Goal: Check status

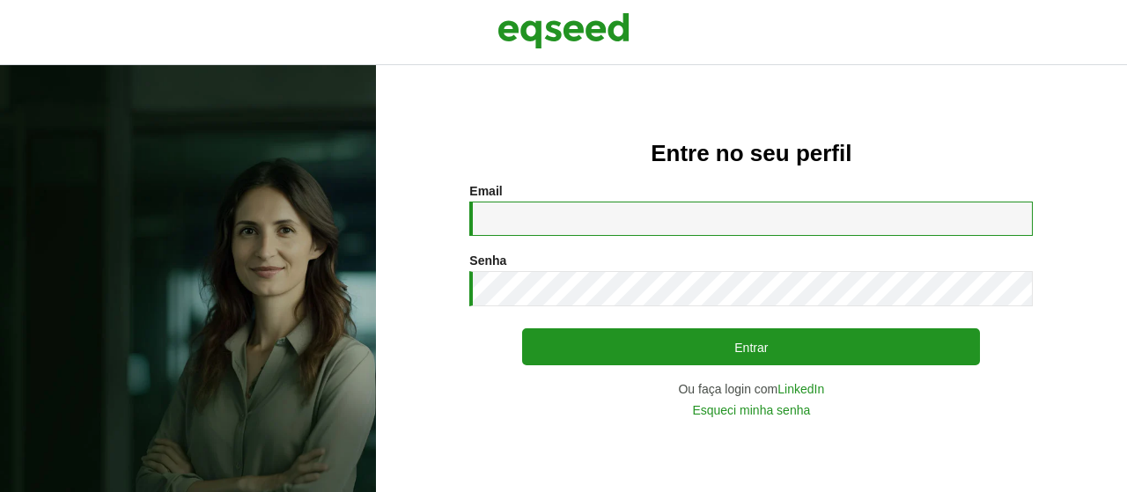
click at [518, 220] on input "Email *" at bounding box center [751, 219] width 564 height 34
type input "**********"
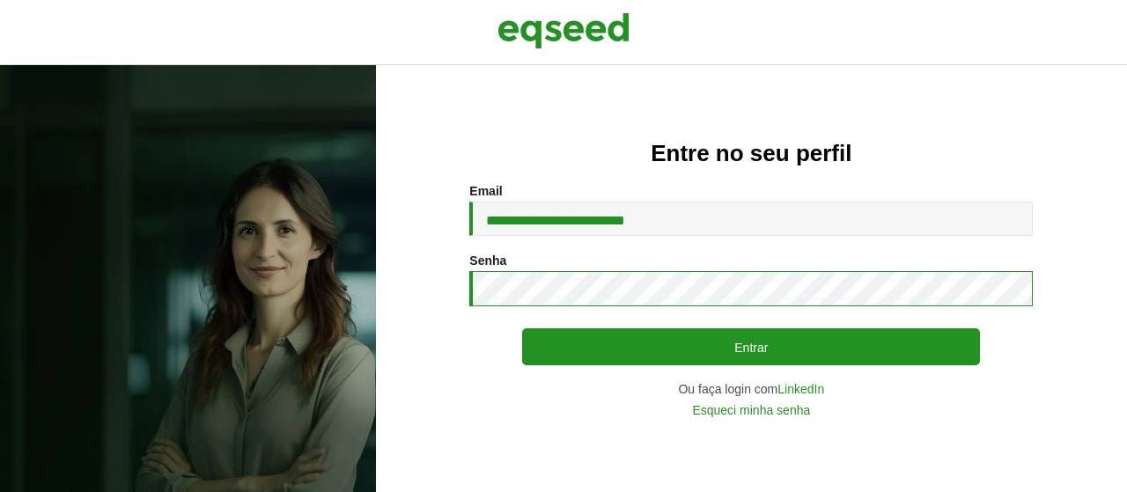
click at [522, 329] on button "Entrar" at bounding box center [751, 347] width 458 height 37
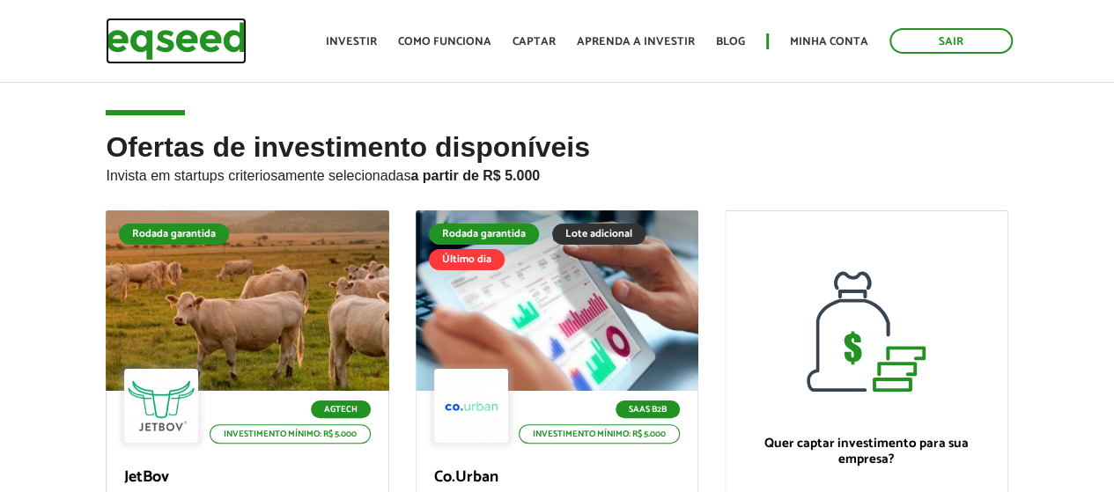
click at [162, 48] on img at bounding box center [176, 41] width 141 height 47
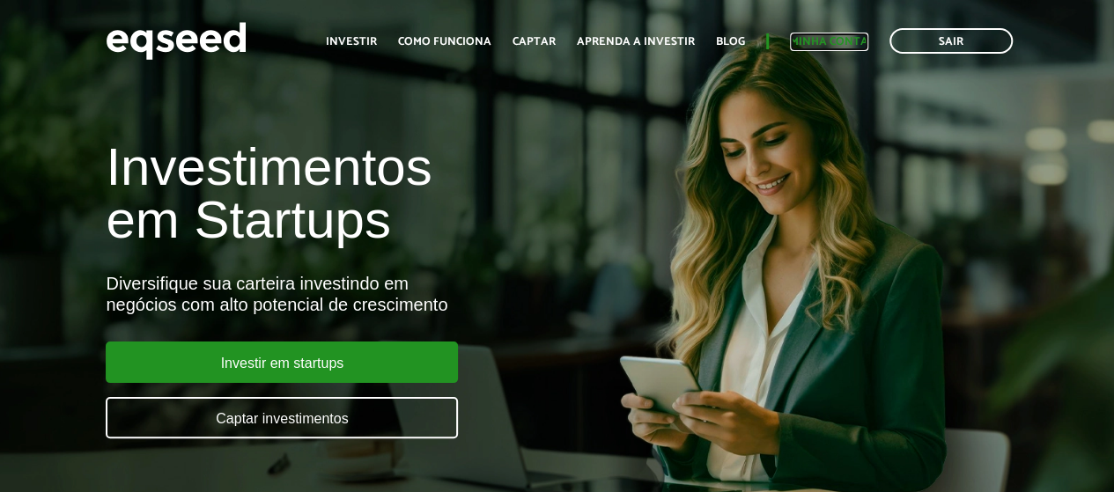
click at [838, 40] on link "Minha conta" at bounding box center [829, 41] width 78 height 11
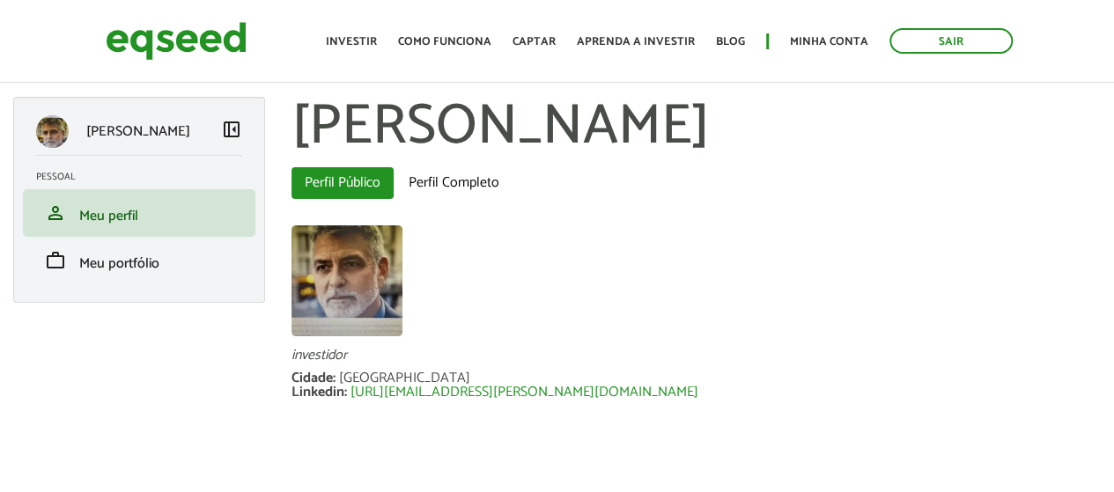
click at [233, 131] on span "left_panel_close" at bounding box center [231, 129] width 21 height 21
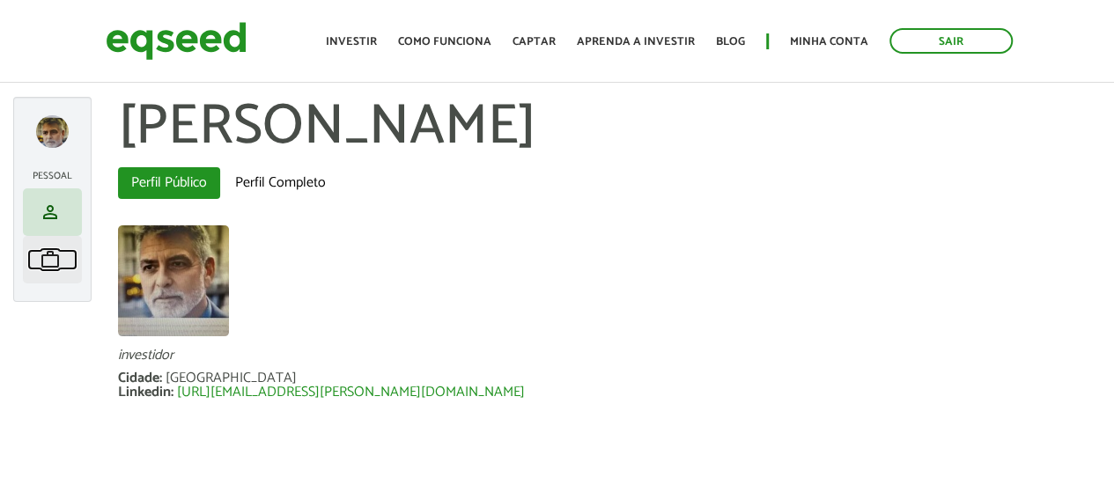
click at [43, 262] on span "work" at bounding box center [50, 259] width 21 height 21
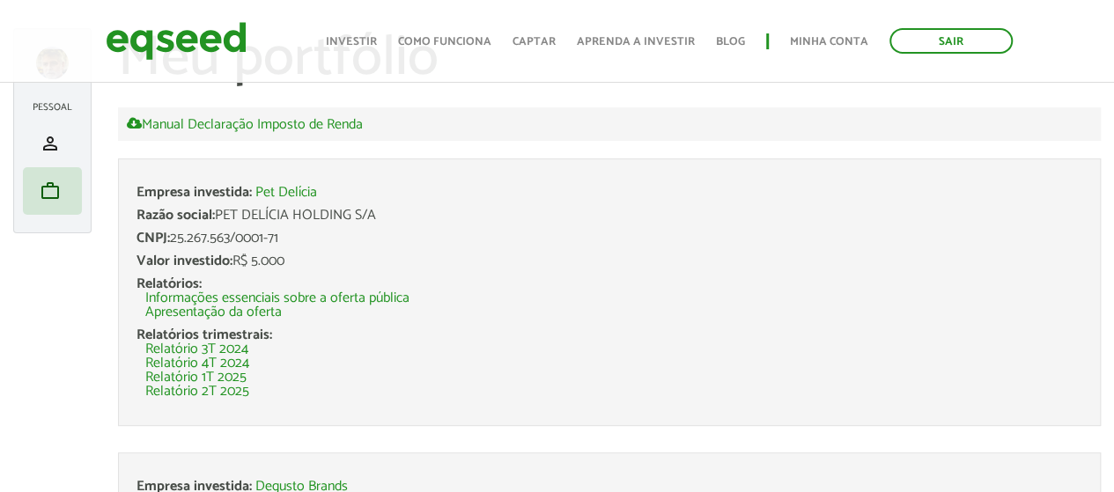
scroll to position [70, 0]
click at [225, 392] on link "Relatório 2T 2025" at bounding box center [197, 391] width 104 height 14
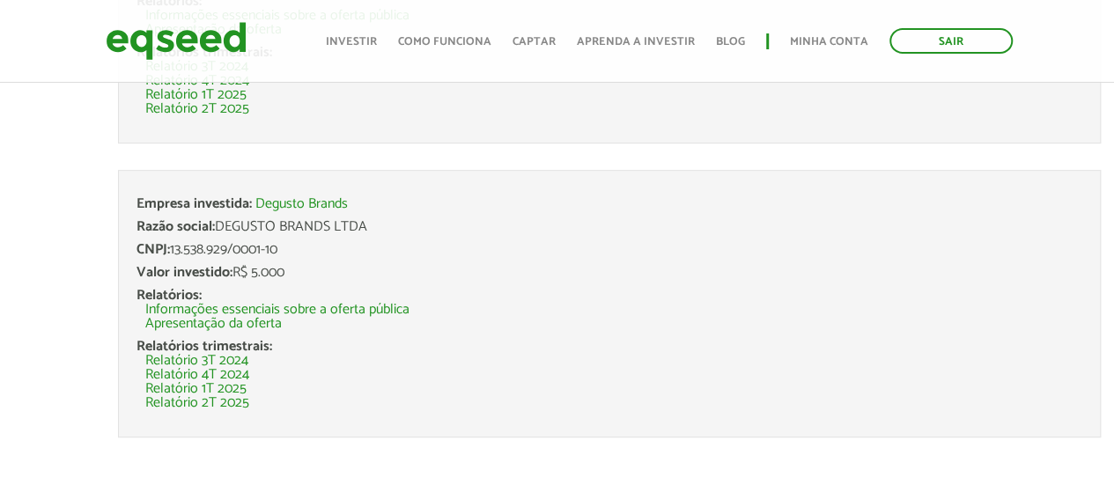
scroll to position [358, 0]
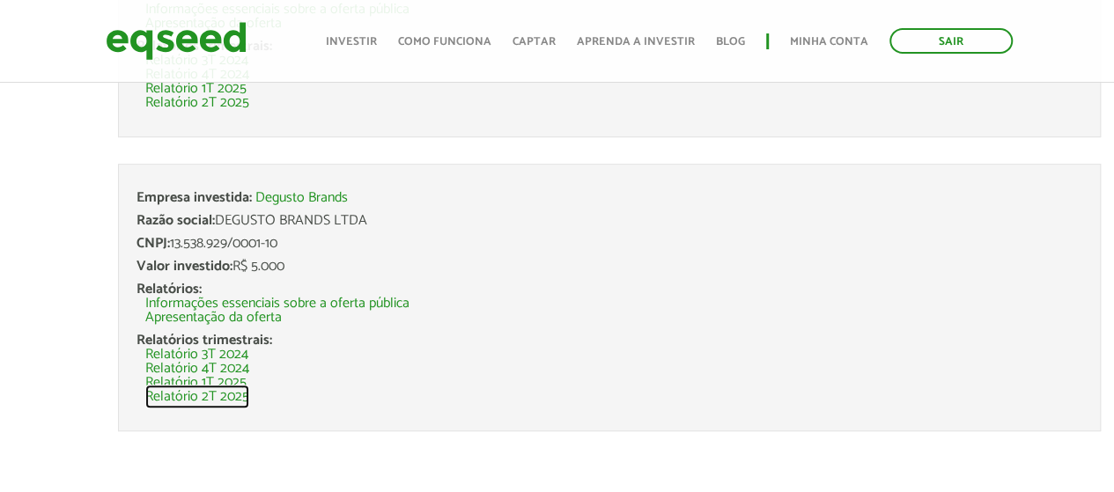
click at [240, 403] on link "Relatório 2T 2025" at bounding box center [197, 397] width 104 height 14
